Goal: Answer question/provide support: Share knowledge or assist other users

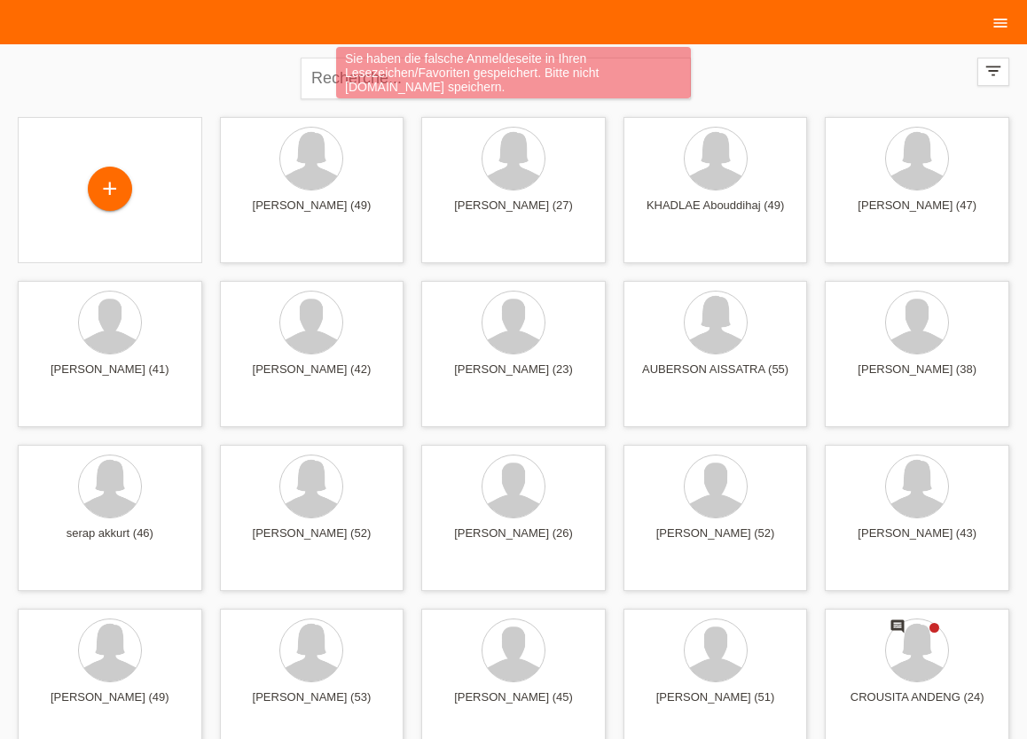
click at [1001, 25] on icon "menu" at bounding box center [1000, 23] width 18 height 18
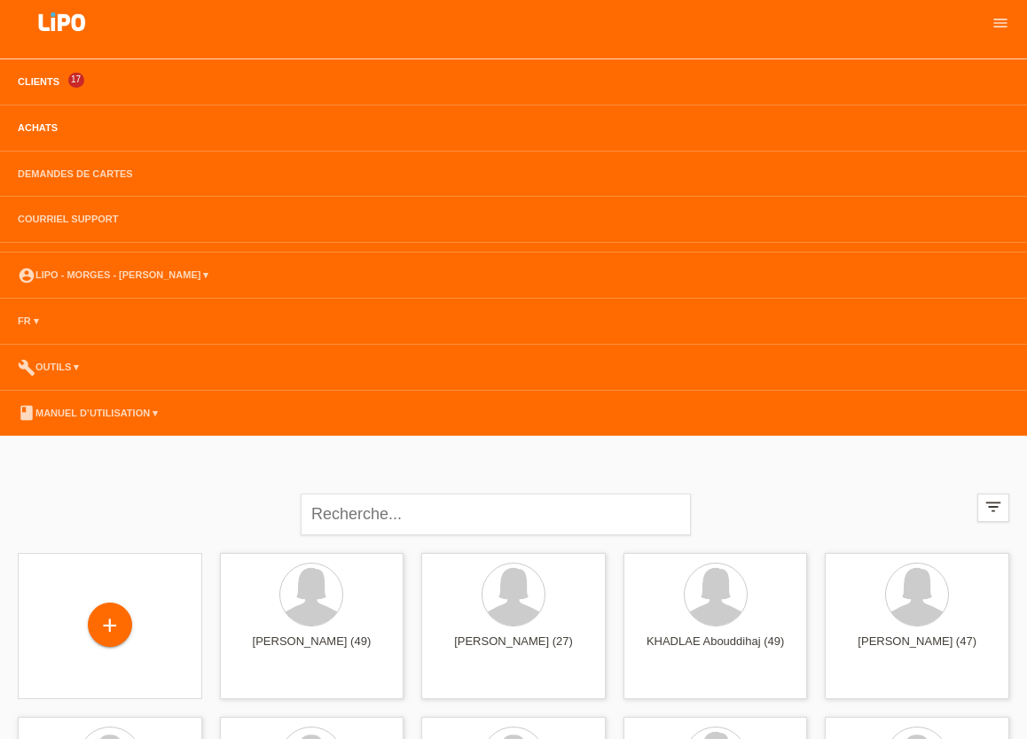
click at [35, 130] on link "Achats" at bounding box center [38, 127] width 58 height 11
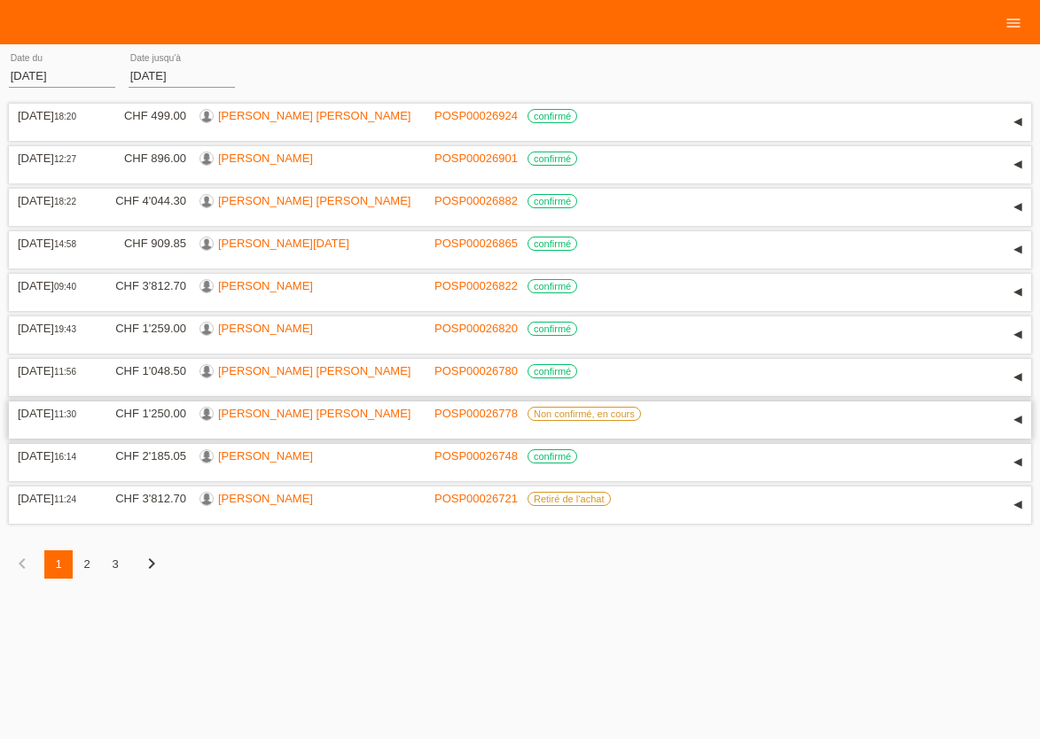
click at [248, 420] on link "[PERSON_NAME]" at bounding box center [314, 413] width 192 height 13
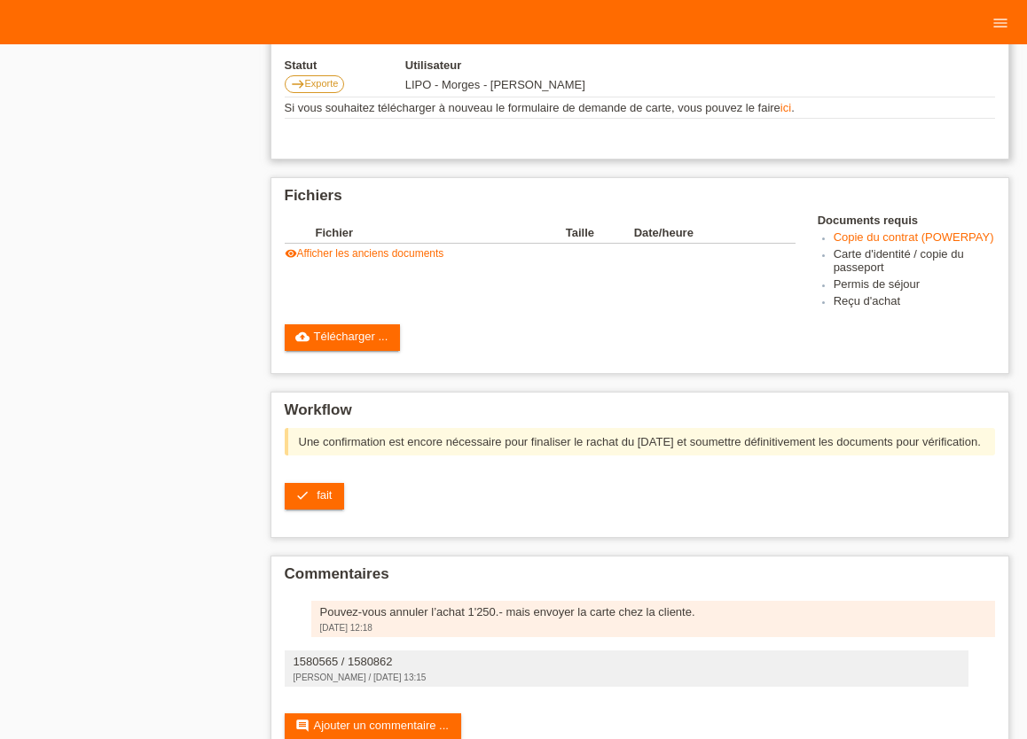
scroll to position [478, 0]
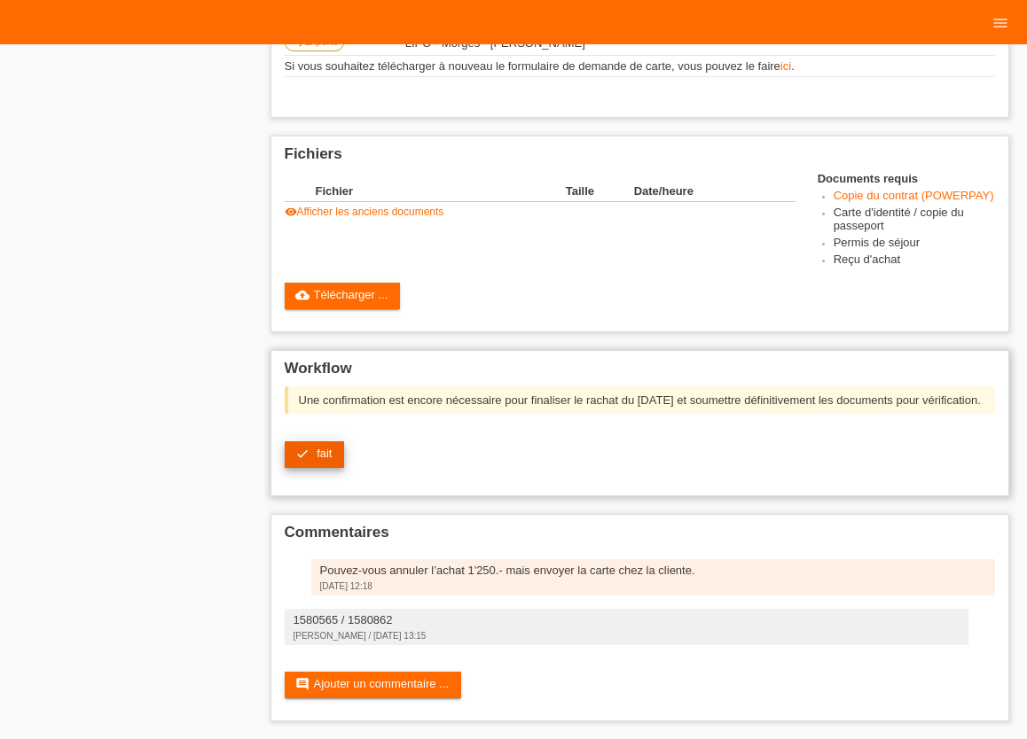
click at [310, 454] on link "check fait" at bounding box center [315, 455] width 60 height 27
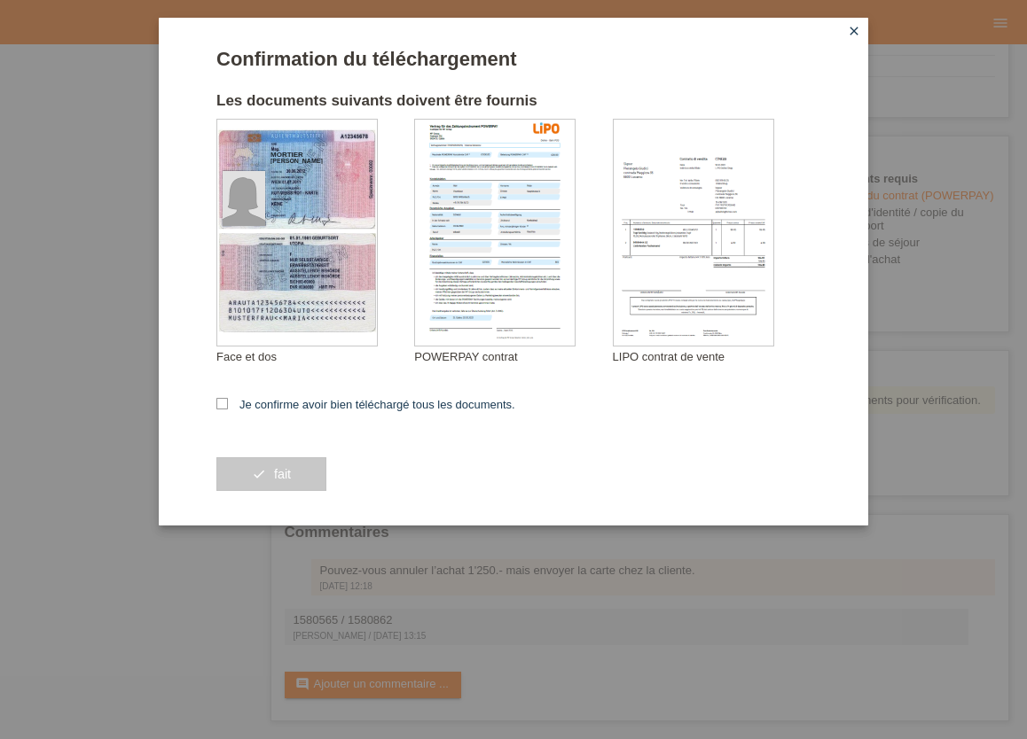
drag, startPoint x: 218, startPoint y: 405, endPoint x: 223, endPoint y: 414, distance: 9.9
click at [219, 405] on icon at bounding box center [222, 404] width 12 height 12
click at [219, 405] on input "Je confirme avoir bien téléchargé tous les documents." at bounding box center [222, 404] width 12 height 12
checkbox input "true"
click at [260, 478] on button "check fait" at bounding box center [271, 475] width 110 height 34
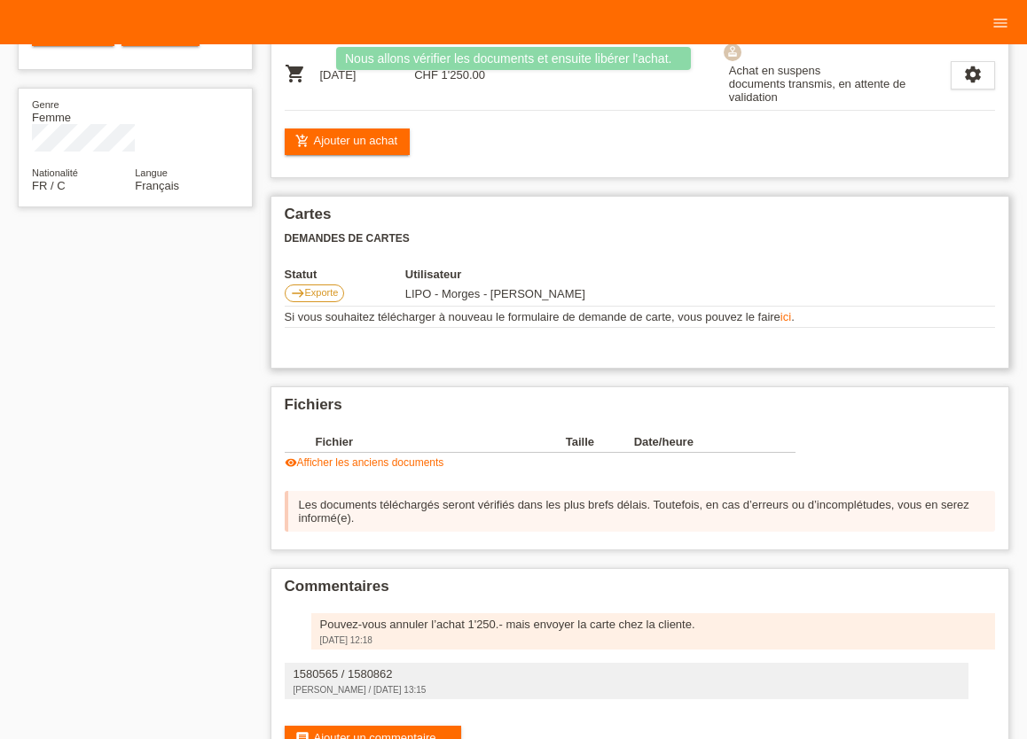
scroll to position [300, 0]
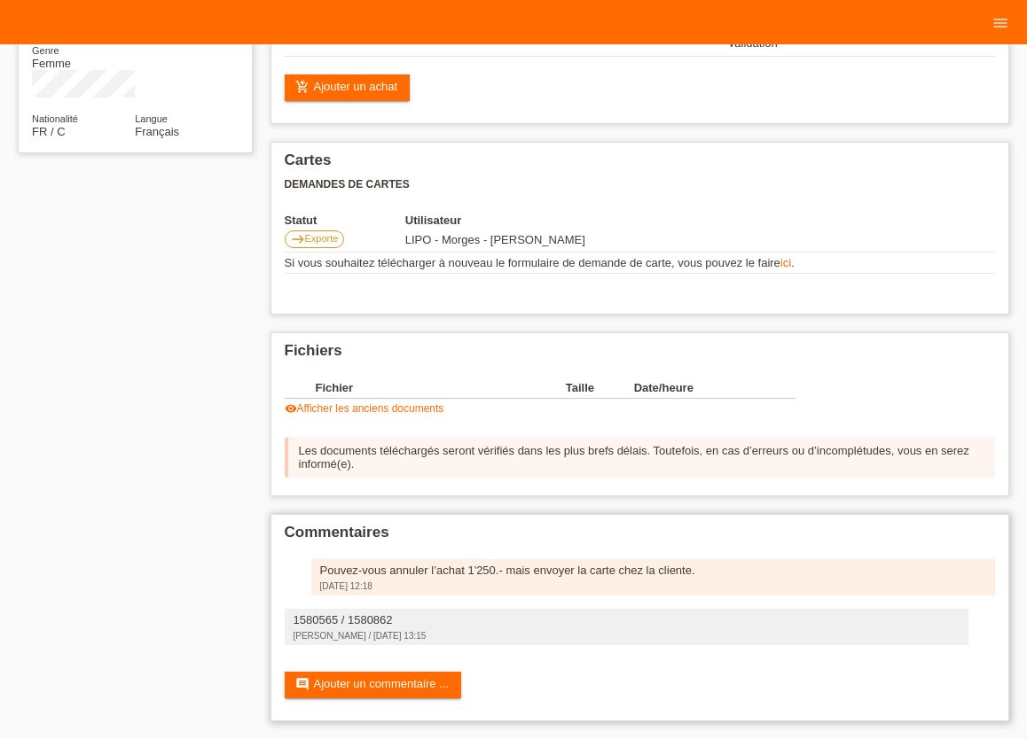
click at [321, 571] on div "Pouvez-vous annuler l’achat 1'250.- mais envoyer la carte chez la cliente." at bounding box center [653, 570] width 667 height 13
click at [332, 577] on div "Pouvez-vous annuler l’achat 1'250.- mais envoyer la carte chez la cliente. [DAT…" at bounding box center [653, 577] width 685 height 36
click at [379, 686] on link "comment Ajouter un commentaire ..." at bounding box center [373, 685] width 176 height 27
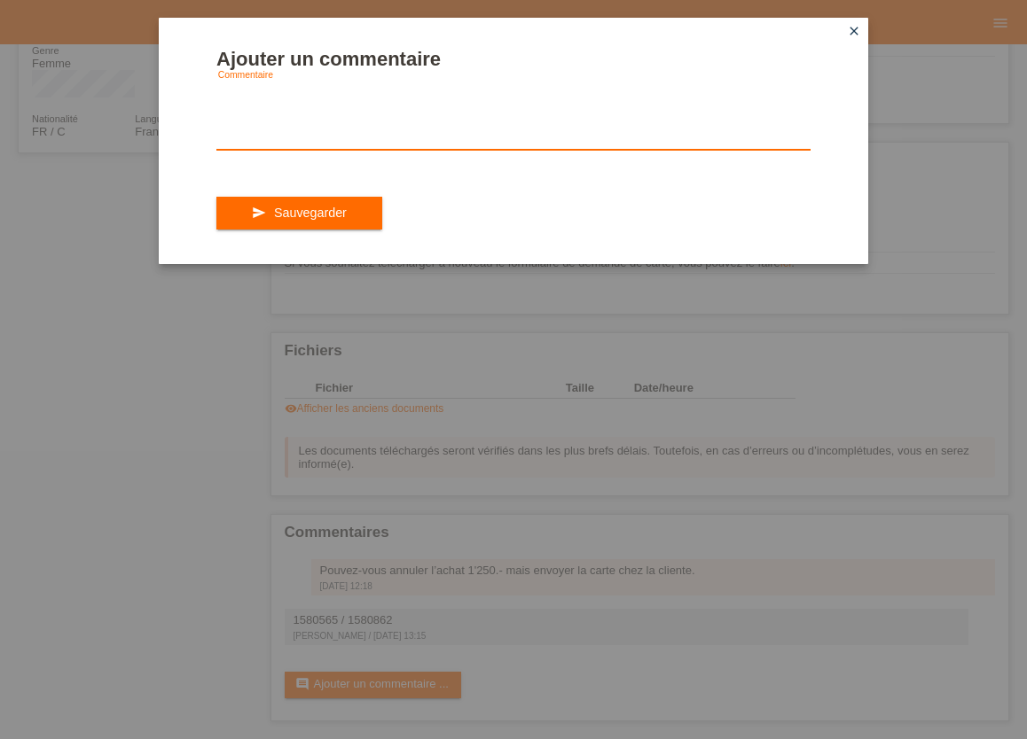
click at [274, 137] on textarea at bounding box center [513, 116] width 594 height 68
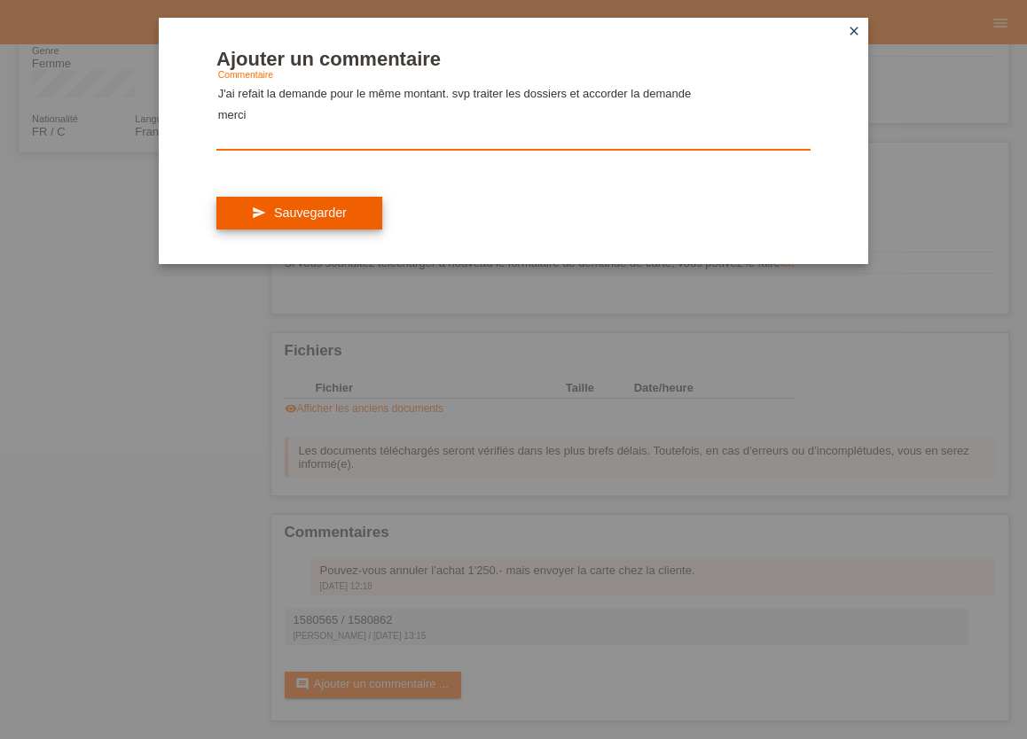
type textarea "J'ai refait la demande pour le même montant. svp traiter les dossiers et accord…"
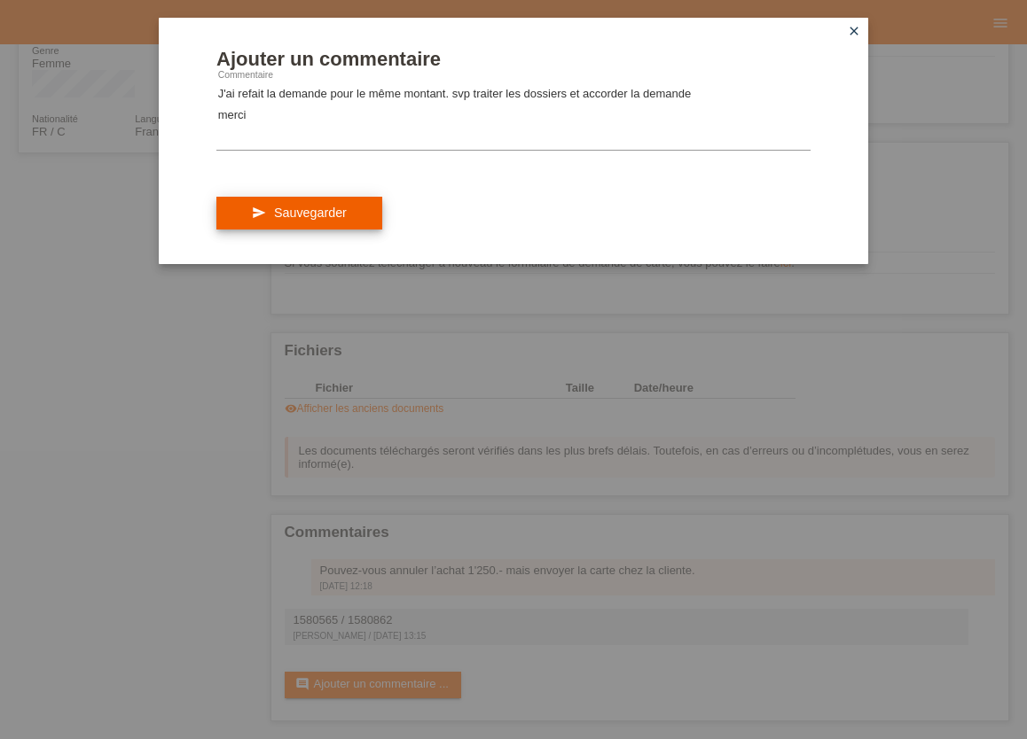
click at [274, 220] on button "send Sauvegarder" at bounding box center [299, 214] width 166 height 34
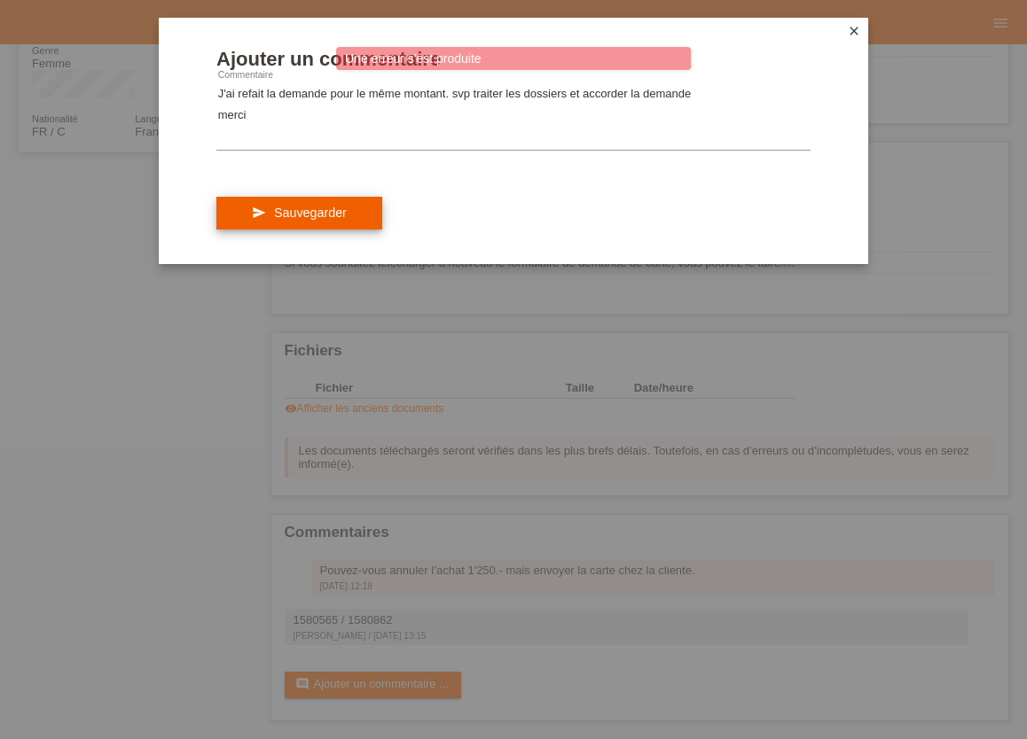
click at [356, 230] on button "send Sauvegarder" at bounding box center [299, 214] width 166 height 34
click at [339, 231] on button "send Sauvegarder" at bounding box center [299, 214] width 166 height 34
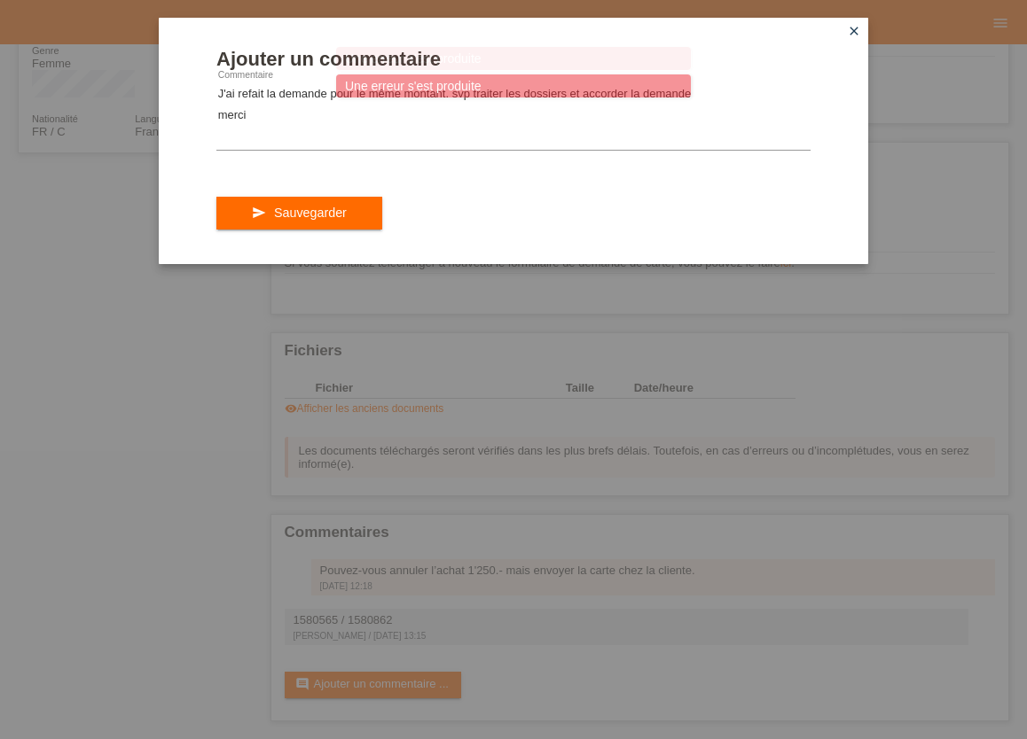
click at [317, 206] on div "send Sauvegarder" at bounding box center [513, 213] width 594 height 103
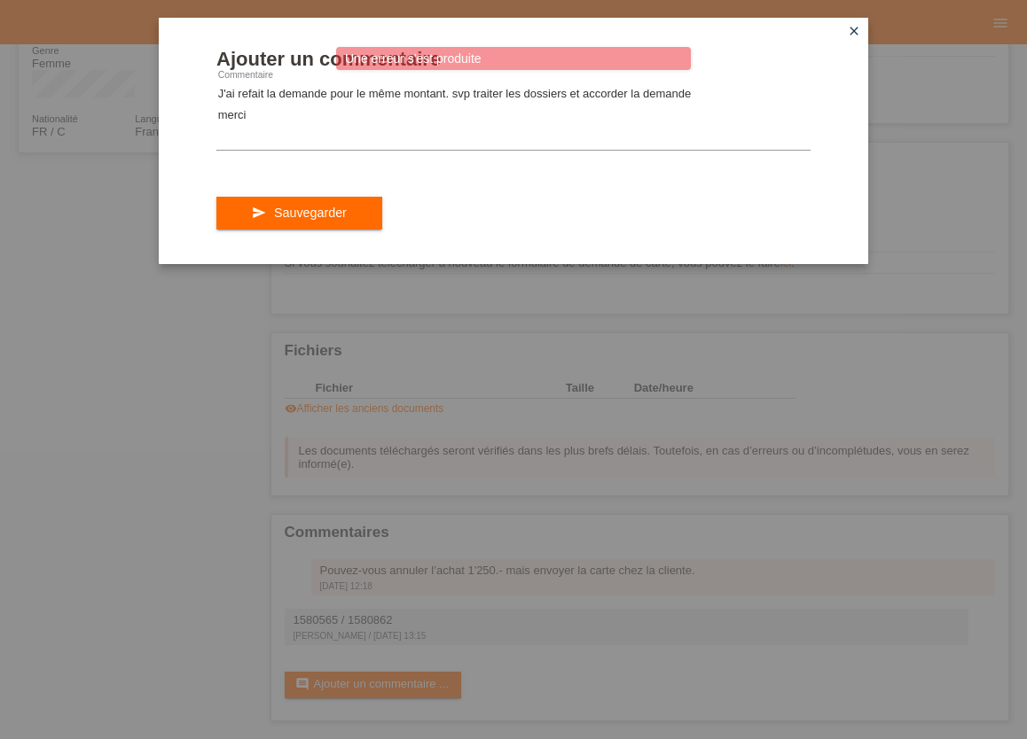
click at [854, 34] on icon "close" at bounding box center [854, 31] width 14 height 14
